Goal: Task Accomplishment & Management: Complete application form

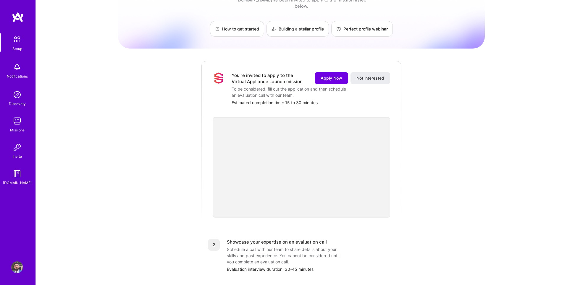
scroll to position [59, 0]
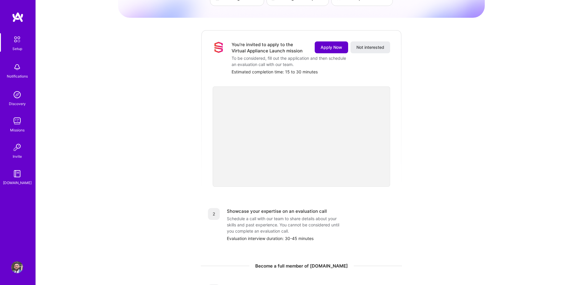
click at [328, 44] on span "Apply Now" at bounding box center [332, 47] width 22 height 6
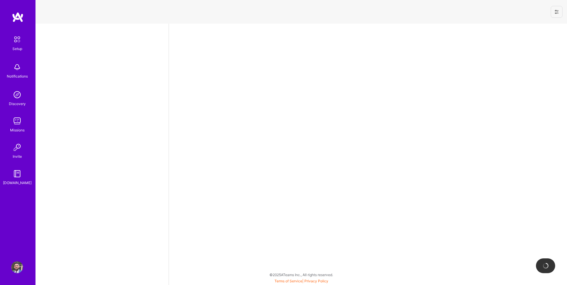
select select "US"
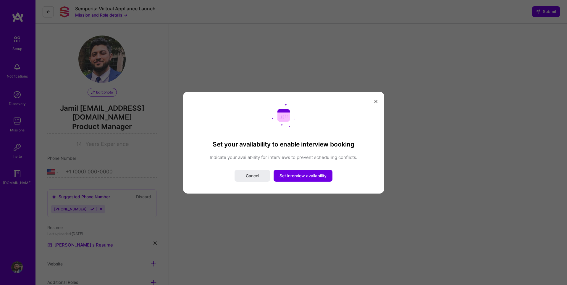
click at [376, 103] on icon "modal" at bounding box center [376, 102] width 4 height 4
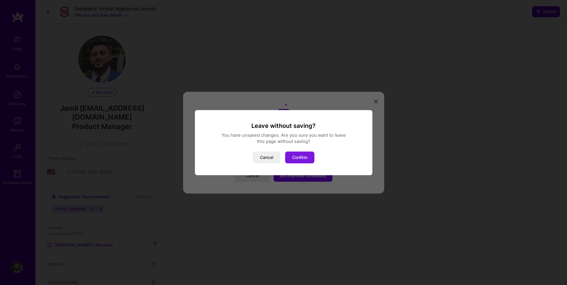
click at [303, 158] on button "Confirm" at bounding box center [299, 158] width 29 height 12
